Goal: Use online tool/utility: Utilize a website feature to perform a specific function

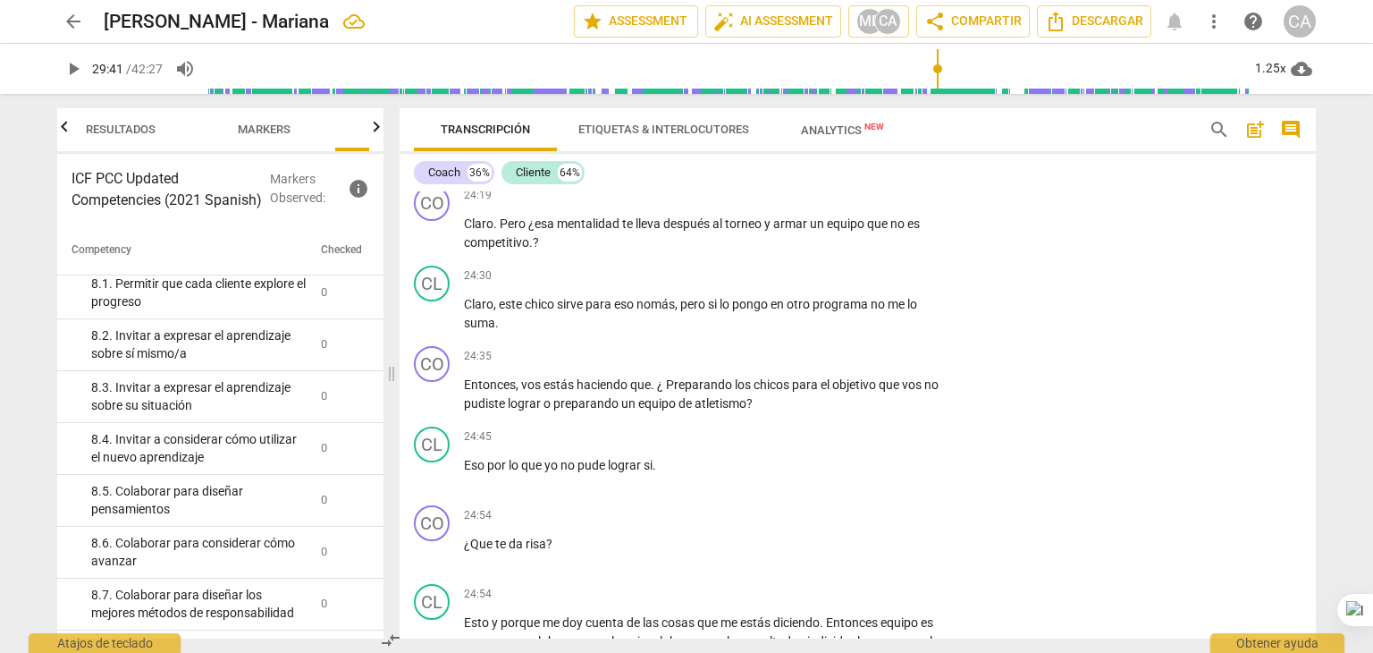
scroll to position [8573, 0]
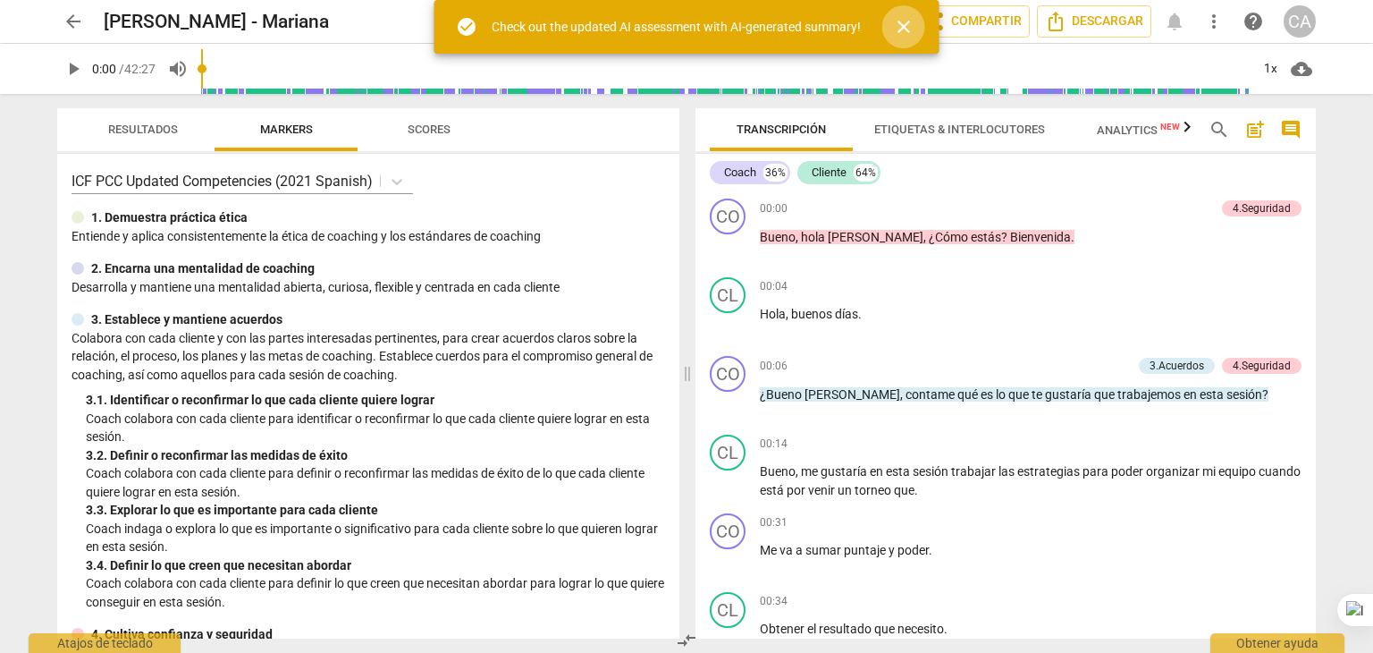
click at [906, 16] on span "close" at bounding box center [903, 26] width 21 height 21
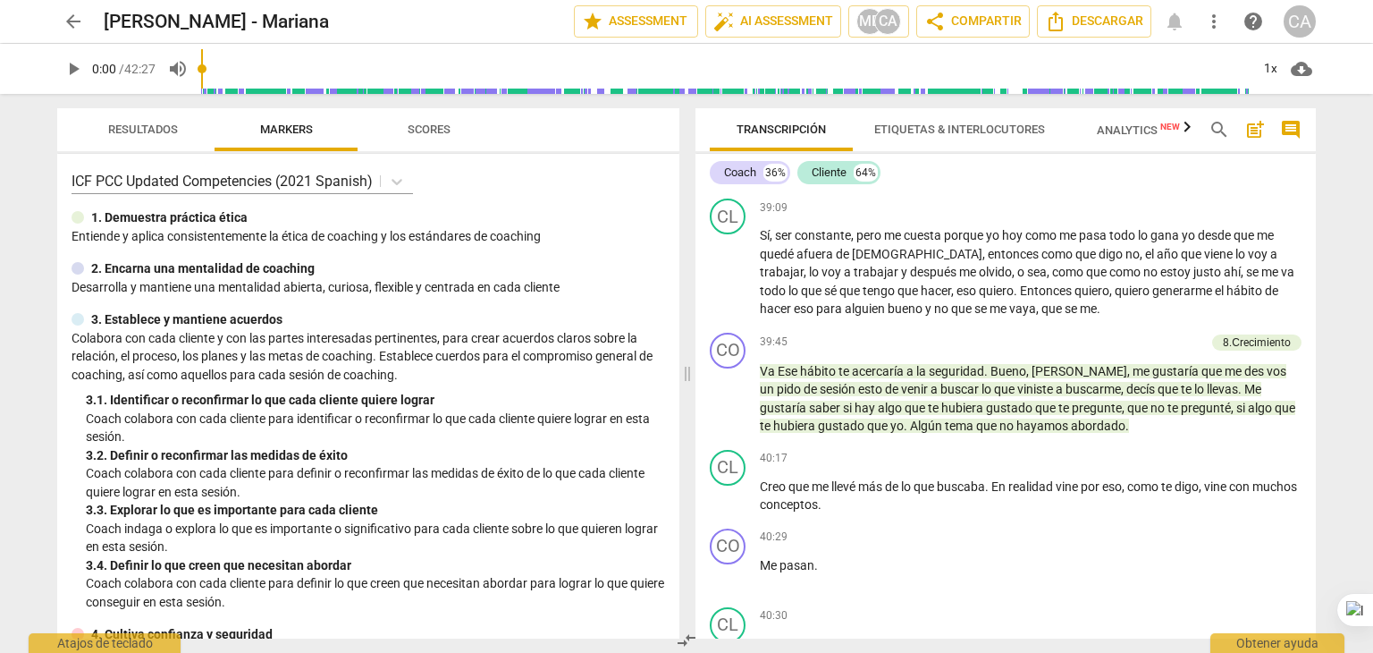
scroll to position [13353, 0]
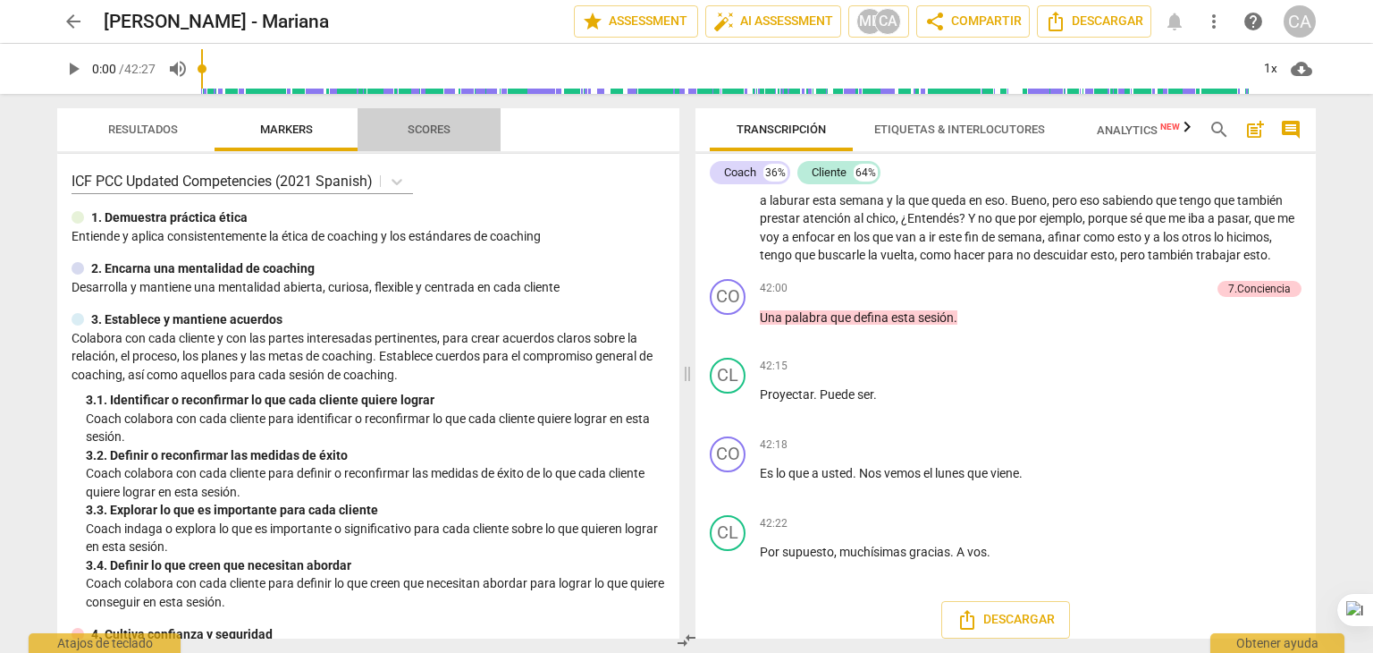
click at [436, 121] on span "Scores" at bounding box center [429, 130] width 86 height 24
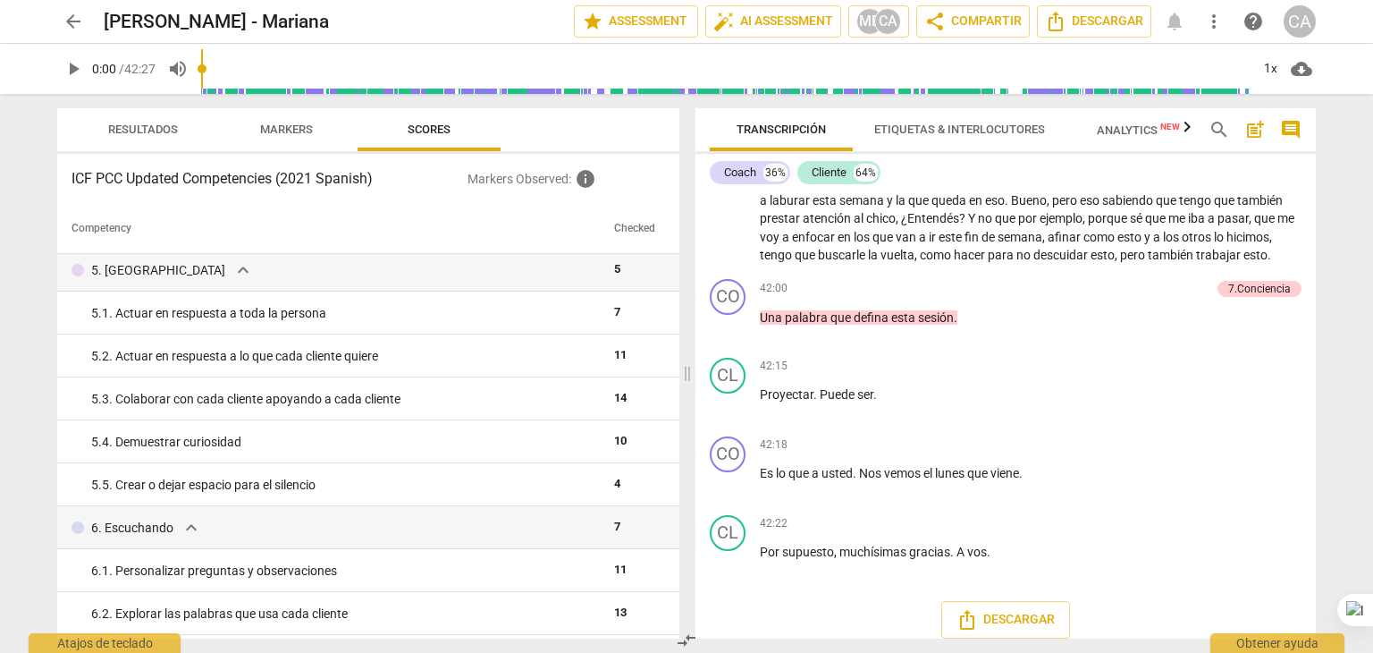
scroll to position [0, 0]
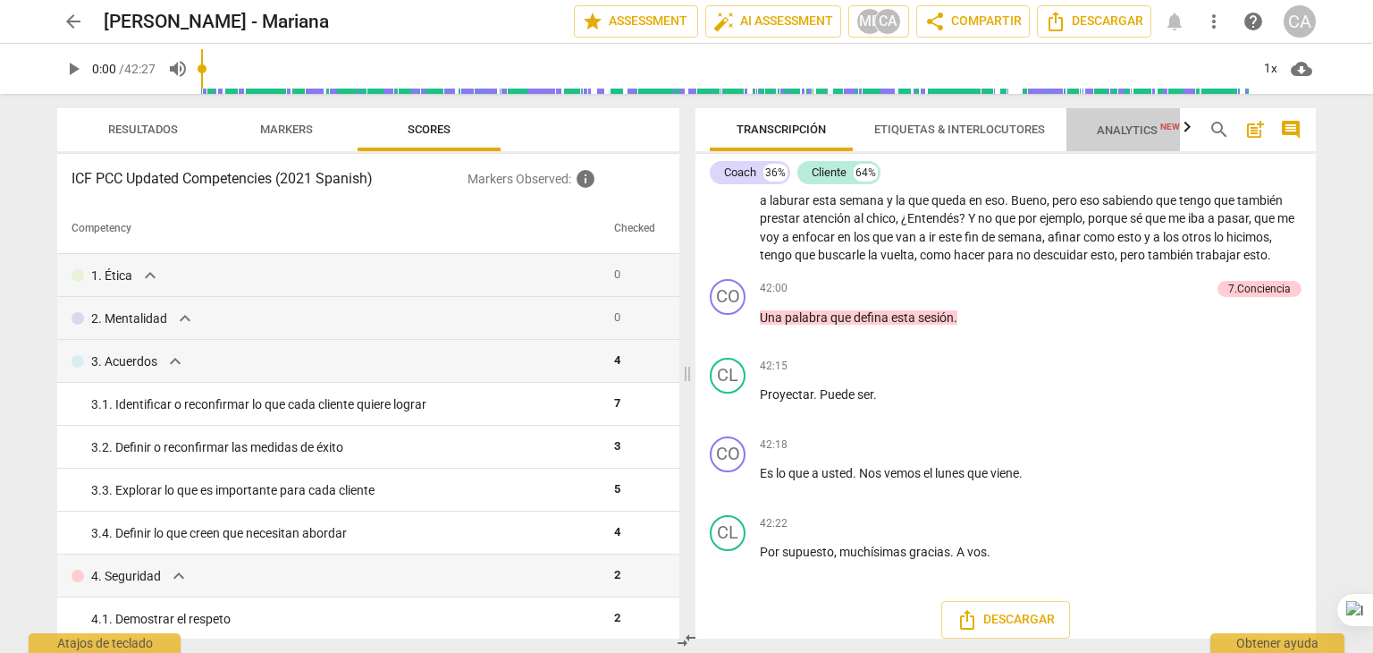
click at [1152, 140] on span "Analytics New" at bounding box center [1139, 129] width 126 height 27
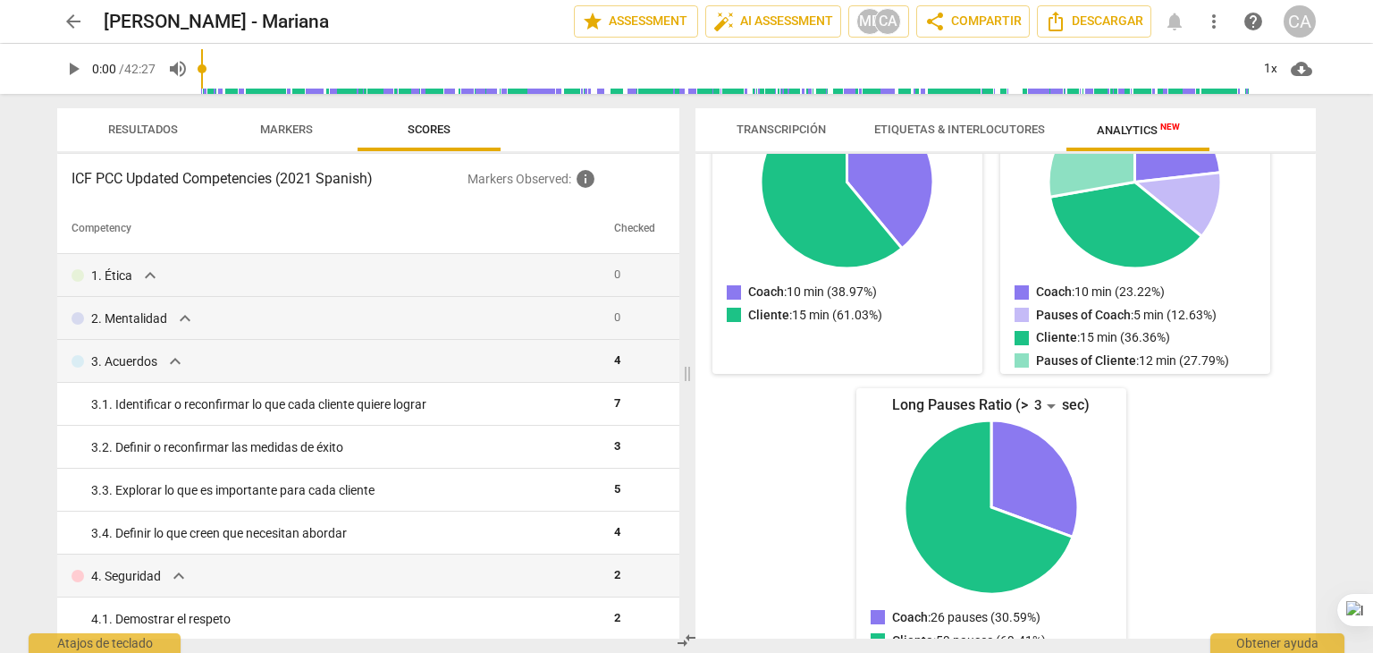
scroll to position [325, 0]
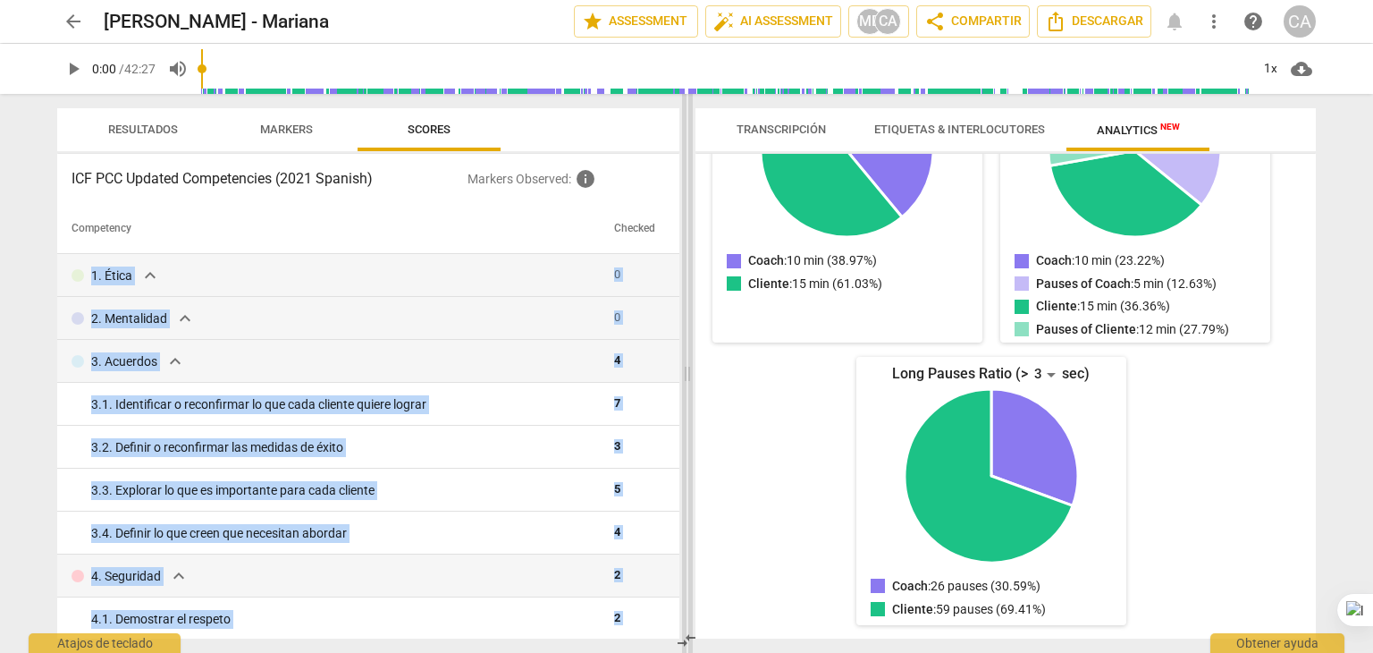
drag, startPoint x: 671, startPoint y: 230, endPoint x: 688, endPoint y: 232, distance: 16.3
click at [688, 232] on div "Resultados Markers Scores ICF PCC Updated Competencies (2021 Spanish) Markers O…" at bounding box center [686, 373] width 1287 height 559
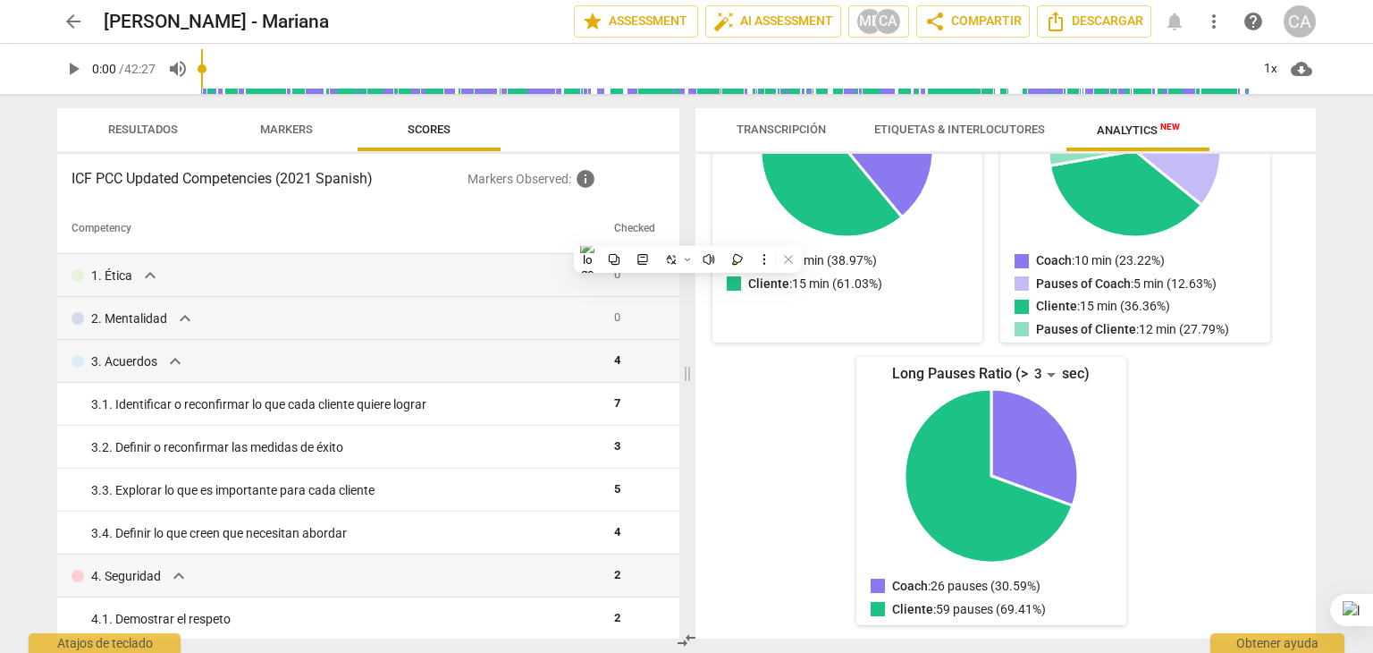
click at [643, 190] on div "ICF PCC Updated Competencies (2021 Spanish) Markers Observed : info Competency …" at bounding box center [368, 396] width 622 height 485
click at [778, 19] on span "auto_fix_high AI Assessment" at bounding box center [773, 21] width 120 height 21
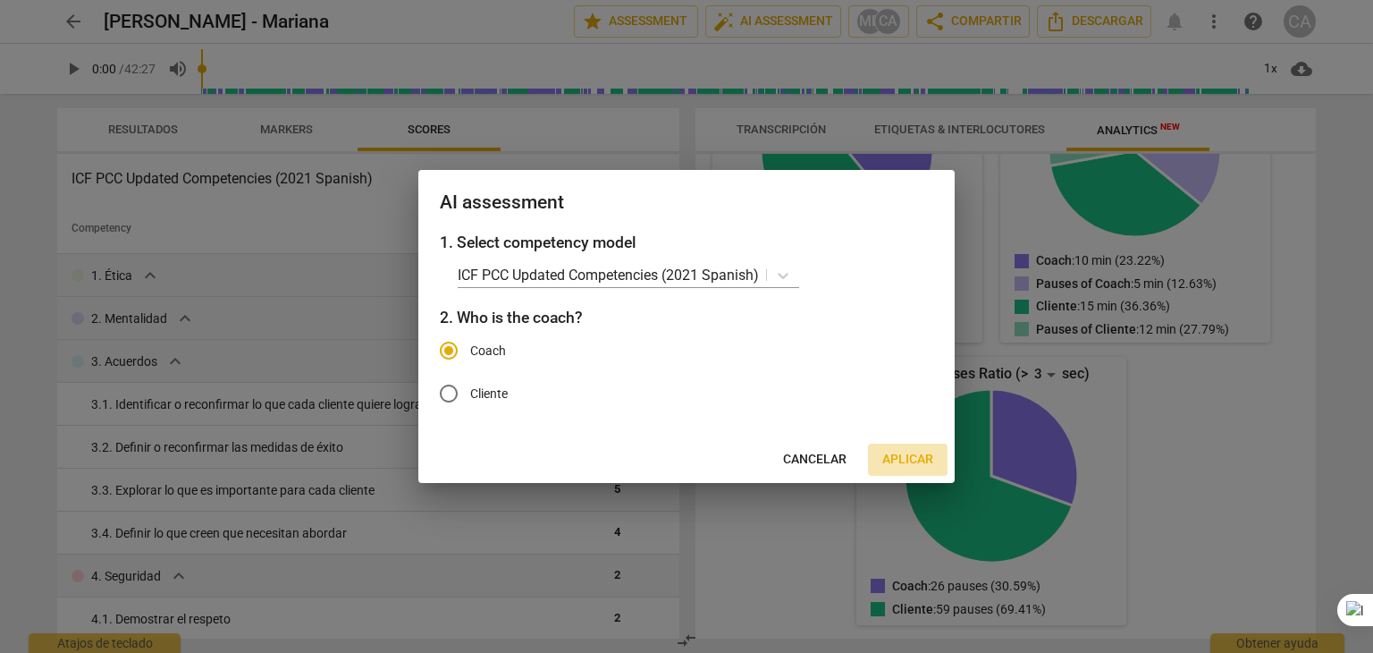
click at [894, 462] on span "Aplicar" at bounding box center [907, 460] width 51 height 18
